Goal: Check status: Check status

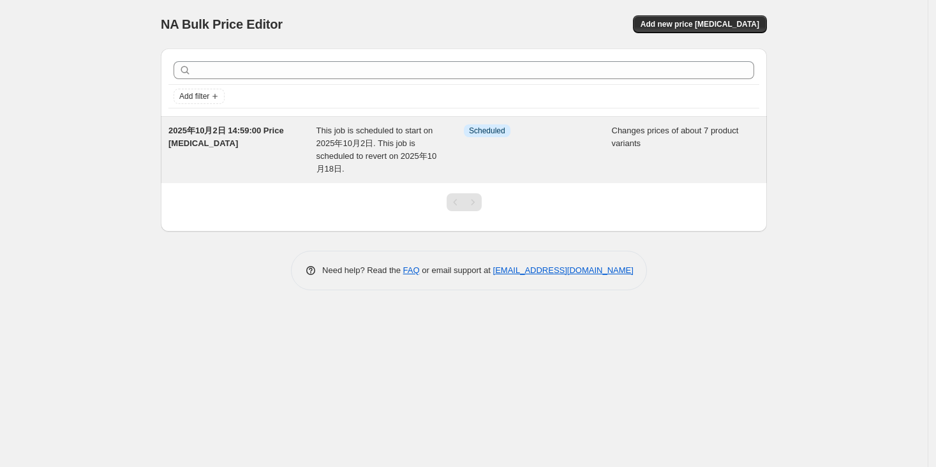
click at [483, 155] on div "Info Scheduled" at bounding box center [538, 149] width 148 height 51
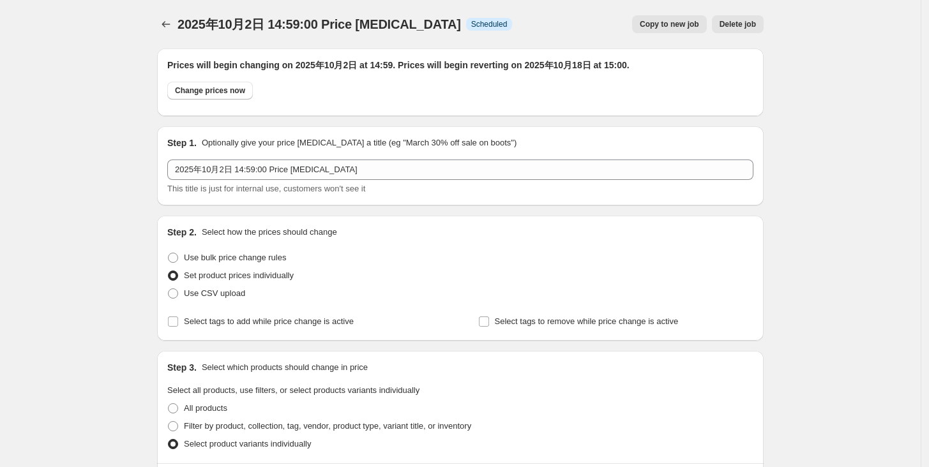
click at [163, 20] on icon "Price change jobs" at bounding box center [166, 24] width 13 height 13
